Goal: Check status: Check status

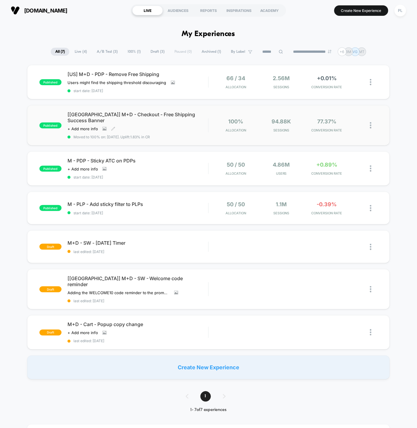
click at [181, 115] on span "[[GEOGRAPHIC_DATA]] M+D - Checkout - Free Shipping Success Banner" at bounding box center [137, 118] width 141 height 12
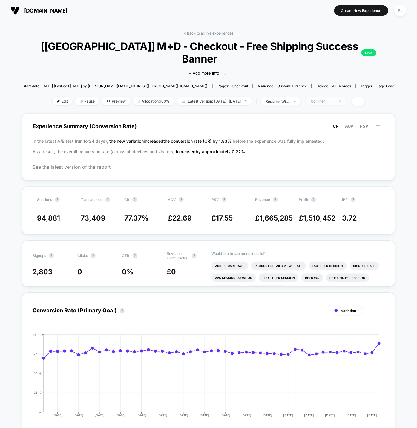
click at [334, 99] on div "No Filter" at bounding box center [323, 101] width 24 height 4
click at [289, 99] on div "sessions with impression" at bounding box center [277, 101] width 24 height 4
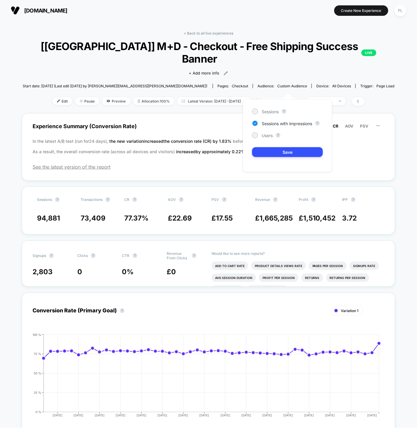
click at [289, 99] on div "sessions with impression" at bounding box center [277, 101] width 24 height 4
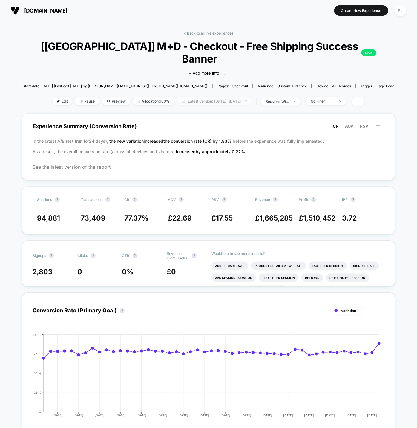
click at [208, 97] on span "Latest Version: [DATE] - [DATE]" at bounding box center [214, 101] width 75 height 8
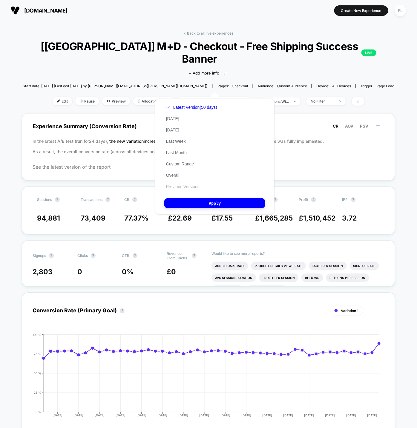
click at [189, 184] on button "Previous Versions" at bounding box center [182, 186] width 37 height 5
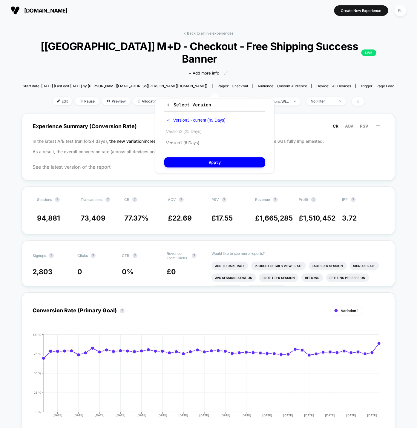
click at [181, 131] on button "Version 2 (25 Days)" at bounding box center [183, 131] width 39 height 5
click at [218, 158] on button "Apply" at bounding box center [214, 163] width 101 height 10
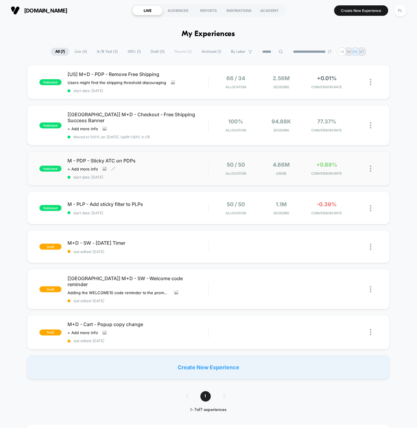
click at [124, 158] on span "M - PDP - Sticky ATC on PDPs" at bounding box center [137, 161] width 141 height 6
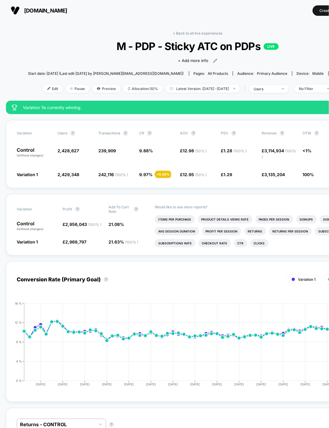
click at [93, 37] on div "< Back to all live experiences M - PDP - Sticky ATC on PDPs LIVE Click to view …" at bounding box center [198, 66] width 340 height 70
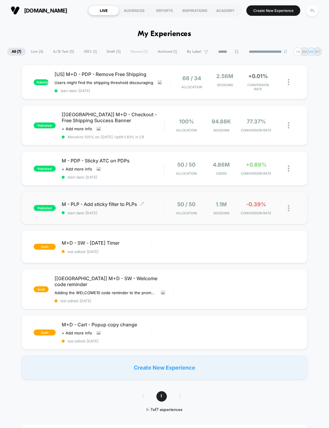
click at [112, 201] on span "M - PLP - Add sticky filter to PLPs Click to edit experience details" at bounding box center [113, 204] width 103 height 6
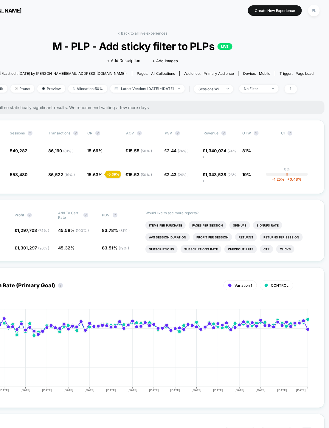
scroll to position [0, 47]
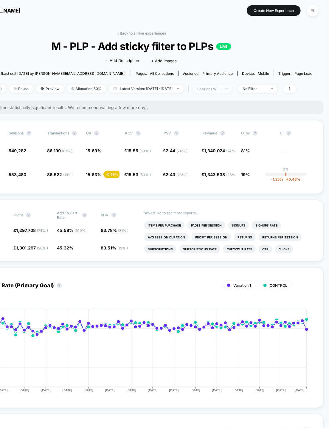
click at [221, 90] on div "sessions with impression" at bounding box center [210, 89] width 24 height 4
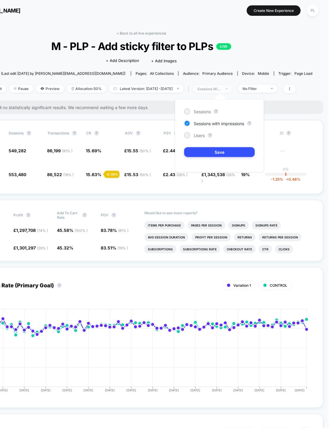
click at [221, 90] on div "sessions with impression" at bounding box center [210, 89] width 24 height 4
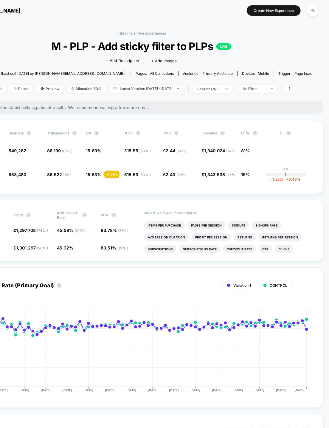
click at [196, 89] on div "Edit Pause Preview Allocation: 50% Latest Version: [DATE] - [DATE] | sessions w…" at bounding box center [141, 89] width 343 height 9
click at [179, 89] on img at bounding box center [178, 88] width 2 height 1
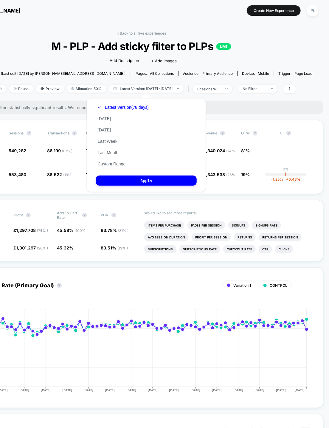
click at [246, 101] on div "There are still no statistically significant results. We recommend waiting a fe…" at bounding box center [141, 107] width 365 height 13
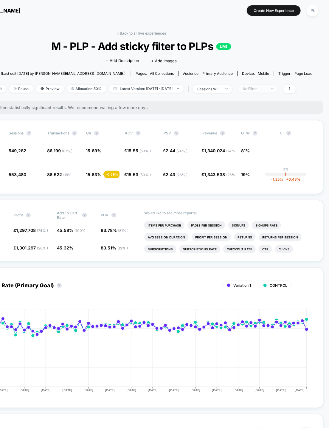
click at [267, 88] on div "No Filter" at bounding box center [255, 89] width 24 height 4
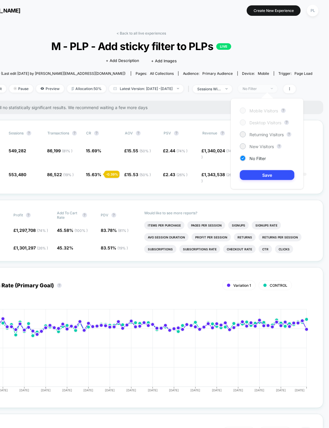
click at [267, 88] on div "No Filter" at bounding box center [255, 89] width 24 height 4
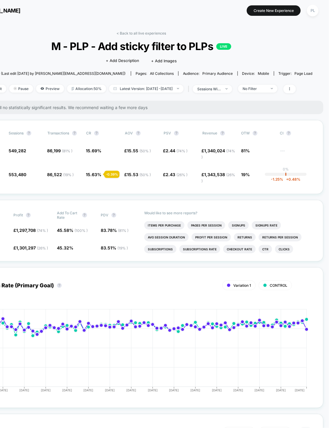
click at [147, 35] on link "< Back to all live experiences" at bounding box center [142, 33] width 50 height 4
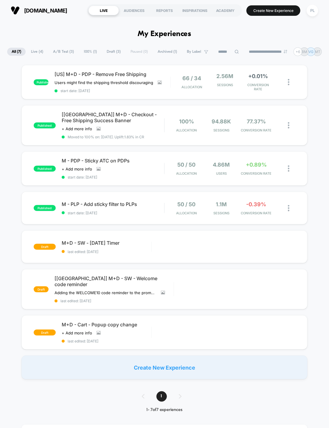
click at [13, 192] on div "published [US] M+D - PDP - Remove Free Shipping Users might find the shipping t…" at bounding box center [164, 222] width 329 height 315
click at [11, 222] on div "published [US] M+D - PDP - Remove Free Shipping Users might find the shipping t…" at bounding box center [164, 222] width 329 height 315
